Goal: Communication & Community: Answer question/provide support

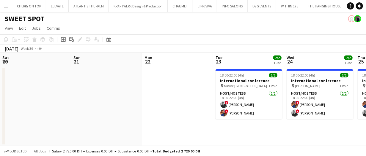
scroll to position [0, 164]
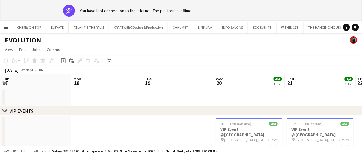
scroll to position [0, 244]
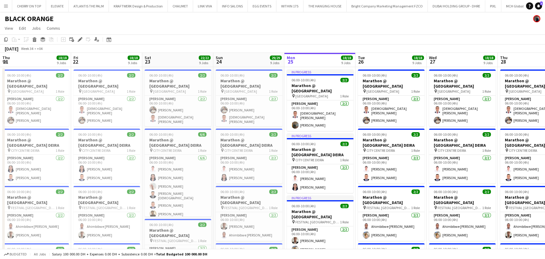
scroll to position [0, 144]
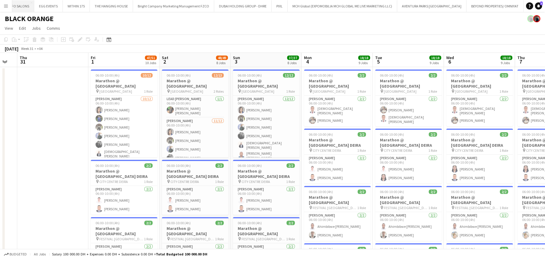
scroll to position [49, 0]
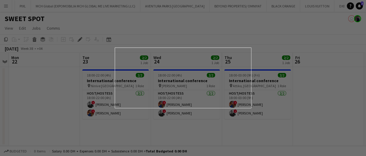
scroll to position [0, 498]
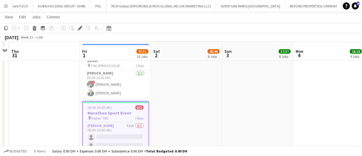
scroll to position [615, 0]
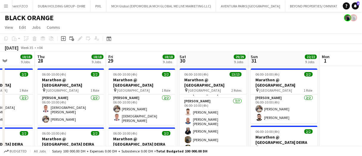
scroll to position [1, 0]
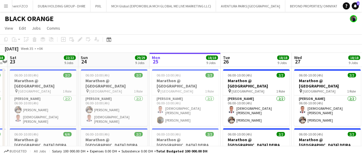
scroll to position [0, 148]
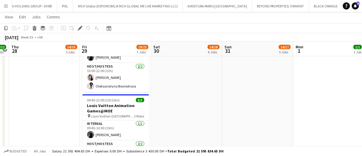
scroll to position [51, 0]
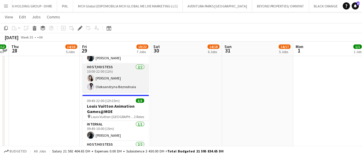
click at [112, 80] on app-card-role "Host/Hostess [DATE] 10:00-22:00 (12h) [PERSON_NAME] Oleksandryna Bezrodnaia" at bounding box center [115, 78] width 67 height 29
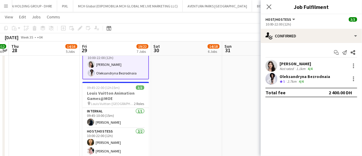
scroll to position [66, 0]
click at [337, 52] on icon at bounding box center [337, 53] width 3 height 3
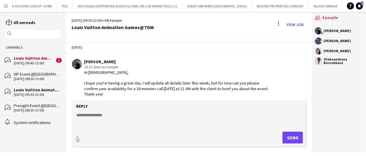
scroll to position [54, 0]
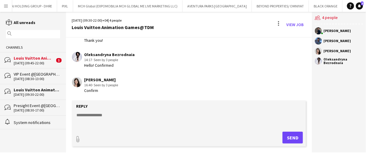
click at [167, 120] on textarea at bounding box center [190, 119] width 228 height 15
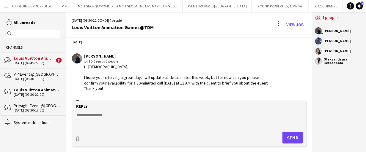
scroll to position [54, 0]
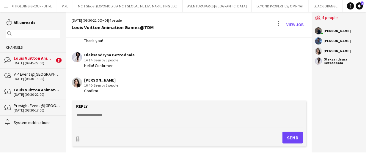
click at [104, 112] on form "Reply paperclip Send" at bounding box center [189, 124] width 234 height 46
click at [95, 117] on textarea at bounding box center [190, 119] width 228 height 15
type textarea "*"
type textarea "**********"
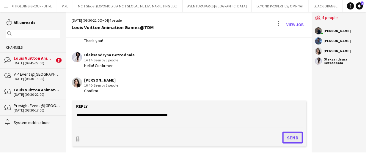
click at [297, 139] on button "Send" at bounding box center [293, 138] width 21 height 12
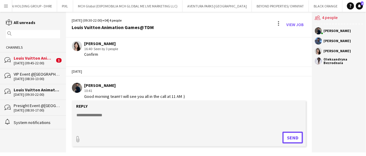
scroll to position [95, 0]
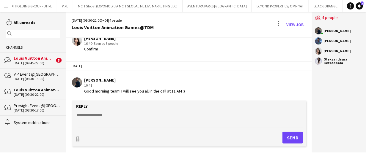
drag, startPoint x: 195, startPoint y: 92, endPoint x: 82, endPoint y: 92, distance: 113.0
click at [82, 92] on div "[PERSON_NAME] 10:41 Good morning team! I will see you all in the call at 11 AM …" at bounding box center [170, 86] width 197 height 16
copy div "Good morning team! I will see you all in the call at 11 AM :)"
click at [42, 59] on div "Louis Vuitton Animation Games@MOE" at bounding box center [34, 58] width 41 height 5
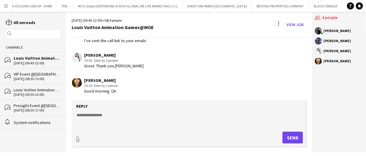
scroll to position [306, 0]
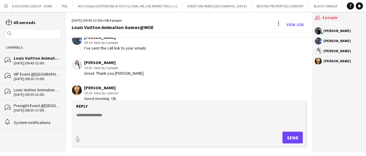
click at [35, 91] on div "Louis Vuitton Animation Games@TDM" at bounding box center [37, 89] width 46 height 5
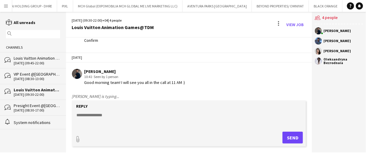
scroll to position [121, 0]
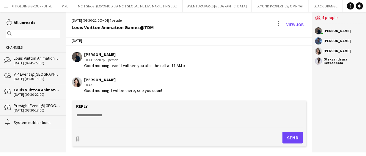
click at [107, 120] on textarea at bounding box center [190, 119] width 228 height 15
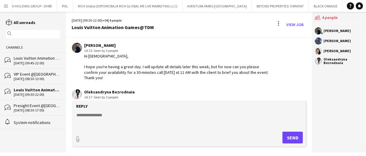
scroll to position [121, 0]
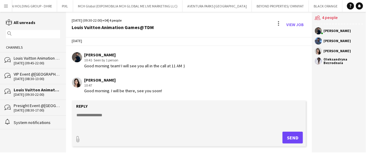
paste textarea "**********"
type textarea "**********"
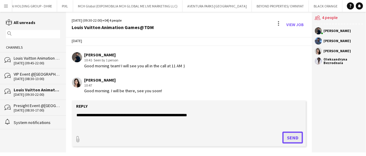
click at [289, 137] on button "Send" at bounding box center [293, 138] width 21 height 12
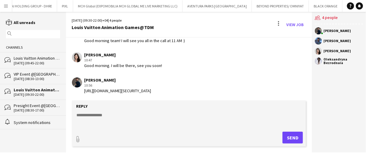
click at [48, 62] on div "[DATE] (09:45-22:00)" at bounding box center [37, 63] width 46 height 4
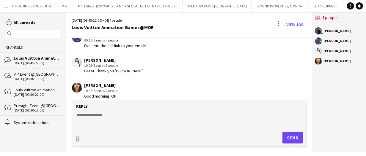
scroll to position [319, 0]
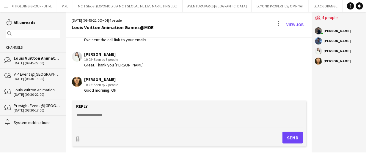
click at [111, 123] on textarea at bounding box center [190, 119] width 228 height 15
paste textarea "**********"
type textarea "**********"
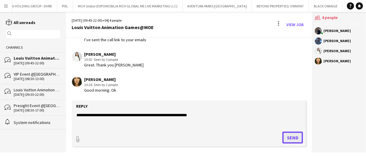
click at [293, 138] on button "Send" at bounding box center [293, 138] width 21 height 12
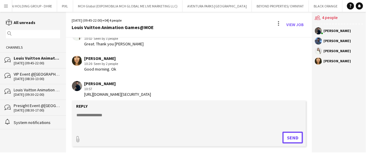
scroll to position [335, 0]
click at [24, 86] on div "bubbles Louis Vuitton Animation Games@TDM [DATE] (09:30-22:00)" at bounding box center [33, 92] width 66 height 16
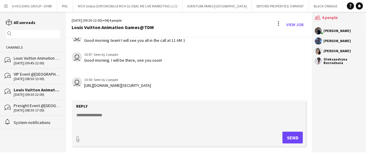
scroll to position [141, 0]
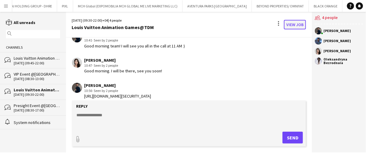
click at [294, 24] on link "View Job" at bounding box center [295, 25] width 22 height 10
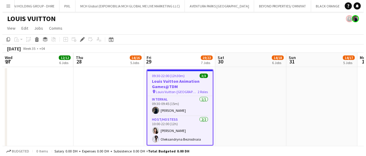
scroll to position [0, 204]
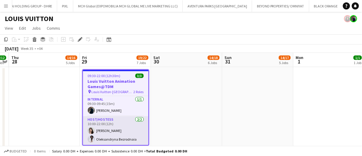
click at [137, 126] on app-card-role "Host/Hostess [DATE] 10:00-22:00 (12h) [PERSON_NAME] Oleksandryna Bezrodnaia" at bounding box center [115, 131] width 65 height 29
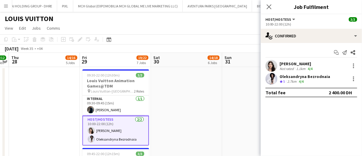
click at [312, 79] on div "Crew rating 5 2.7km 4/4" at bounding box center [305, 81] width 51 height 5
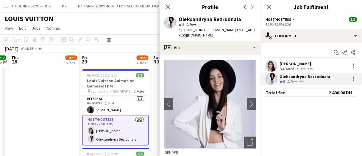
drag, startPoint x: 206, startPoint y: 29, endPoint x: 222, endPoint y: 38, distance: 18.4
click at [222, 38] on div "t. +971555859308 | aleksandryna.bezrodnaia@gmail.com" at bounding box center [216, 32] width 77 height 11
copy span "aleksandryna.bezrodnaia@gmail.com"
click at [222, 38] on div "t. +971555859308 | aleksandryna.bezrodnaia@gmail.com" at bounding box center [216, 32] width 77 height 11
click at [335, 51] on icon "Start chat" at bounding box center [336, 52] width 5 height 5
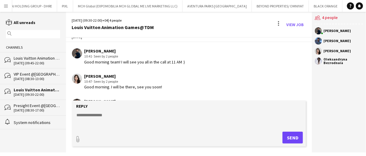
scroll to position [118, 0]
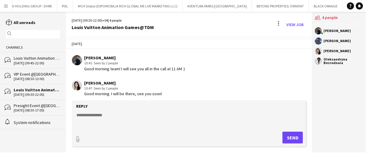
click at [21, 65] on div "bubbles Louis Vuitton Animation Games@MOE 29-08-2025 (09:45-22:00)" at bounding box center [33, 60] width 66 height 16
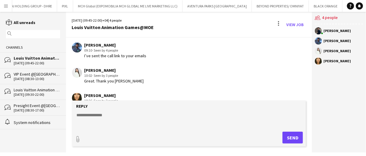
scroll to position [344, 0]
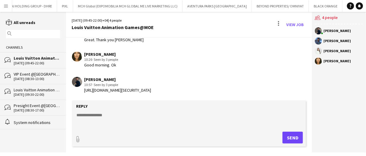
click at [29, 88] on div "Louis Vuitton Animation Games@TDM" at bounding box center [37, 89] width 46 height 5
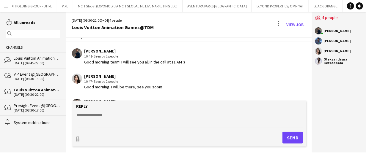
scroll to position [146, 0]
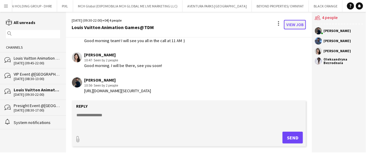
click at [286, 21] on link "View Job" at bounding box center [295, 25] width 22 height 10
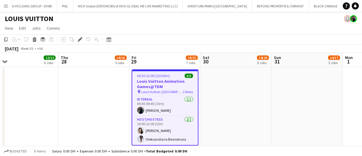
scroll to position [0, 154]
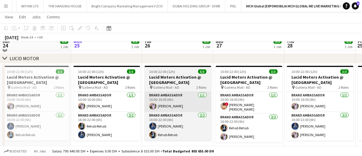
scroll to position [89, 0]
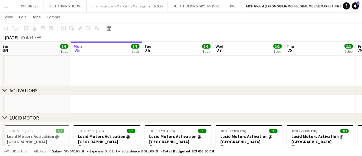
click at [202, 65] on app-date-cell at bounding box center [177, 46] width 71 height 82
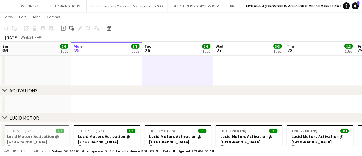
click at [202, 68] on app-date-cell at bounding box center [177, 46] width 71 height 82
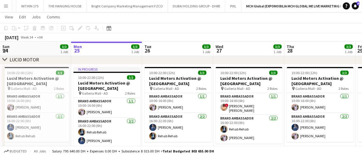
scroll to position [149, 0]
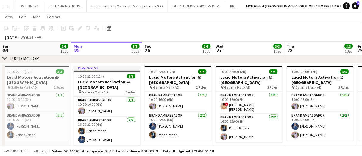
click at [349, 147] on div "Budgeted All jobs Salary 795 640.00 DH + Expenses 0.00 DH + Subsistence 8 015.0…" at bounding box center [181, 151] width 362 height 10
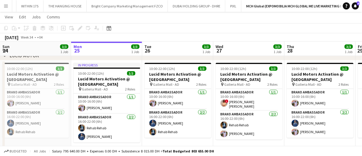
scroll to position [152, 0]
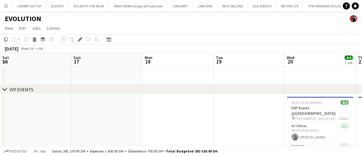
scroll to position [0, 204]
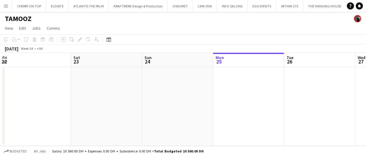
scroll to position [0, 142]
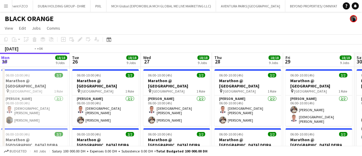
scroll to position [0, 216]
